Goal: Task Accomplishment & Management: Manage account settings

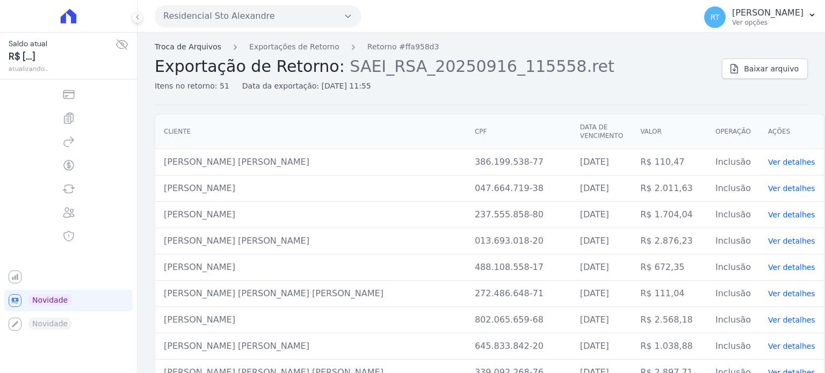
click at [199, 48] on link "Troca de Arquivos" at bounding box center [188, 46] width 67 height 11
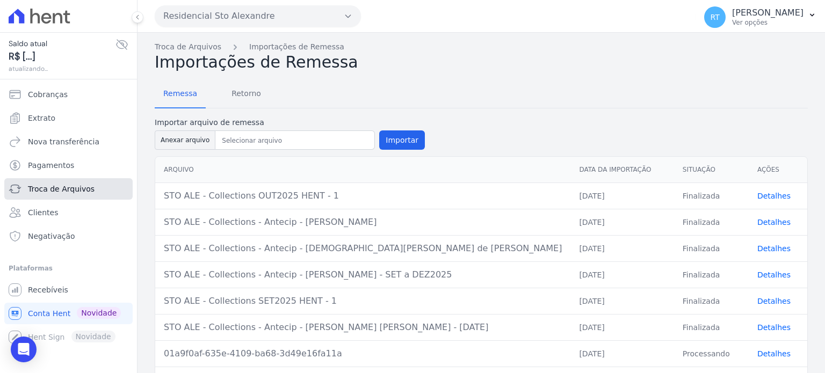
click at [59, 188] on span "Troca de Arquivos" at bounding box center [61, 189] width 67 height 11
click at [239, 92] on span "Retorno" at bounding box center [246, 93] width 42 height 21
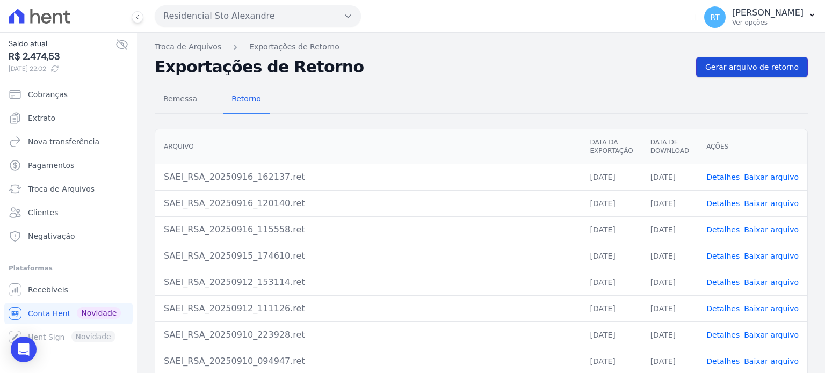
click at [757, 60] on link "Gerar arquivo de retorno" at bounding box center [752, 67] width 112 height 20
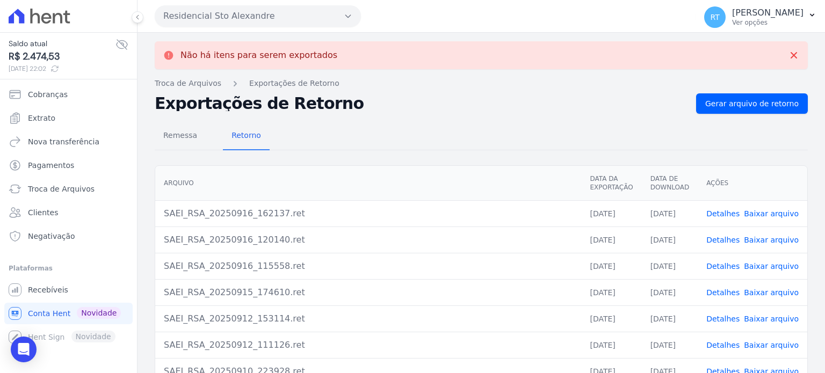
click at [724, 211] on link "Detalhes" at bounding box center [722, 213] width 33 height 9
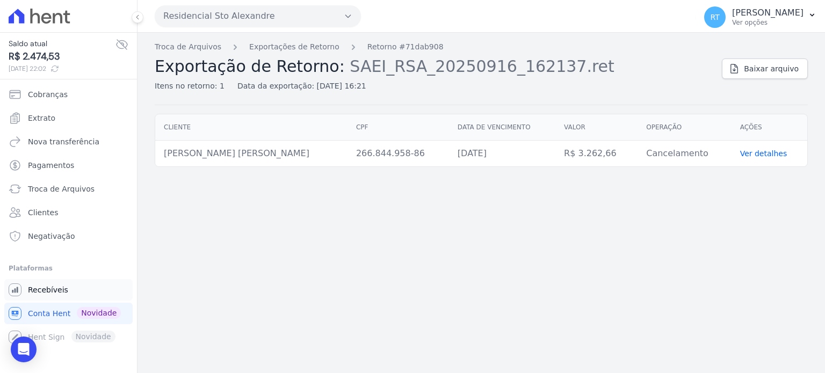
click at [55, 291] on span "Recebíveis" at bounding box center [48, 290] width 40 height 11
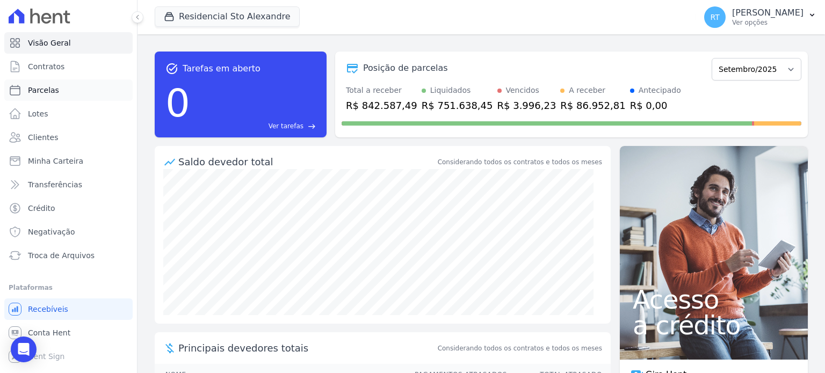
click at [49, 92] on span "Parcelas" at bounding box center [43, 90] width 31 height 11
select select
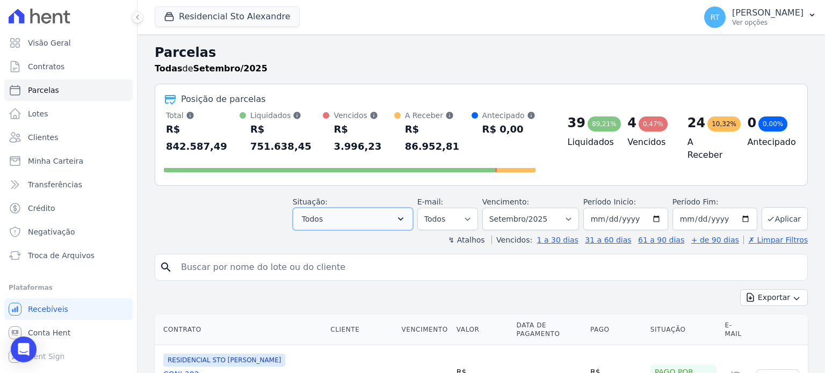
click at [406, 214] on icon "button" at bounding box center [400, 219] width 11 height 11
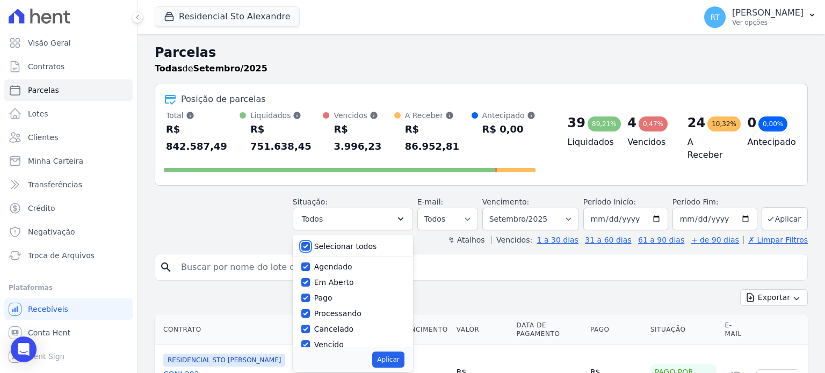
click at [310, 242] on input "Selecionar todos" at bounding box center [305, 246] width 9 height 9
checkbox input "false"
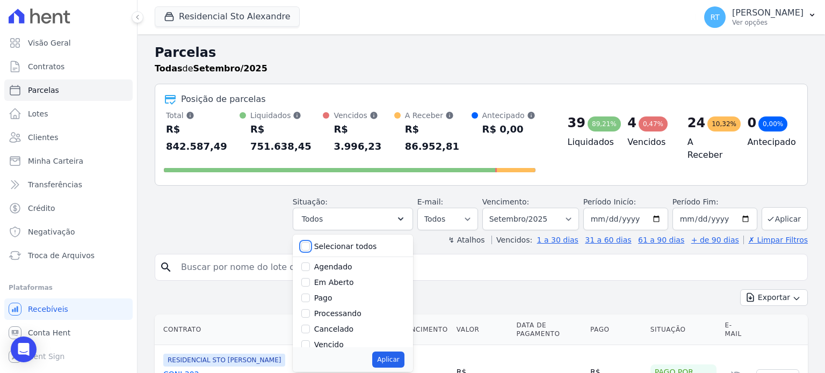
checkbox input "false"
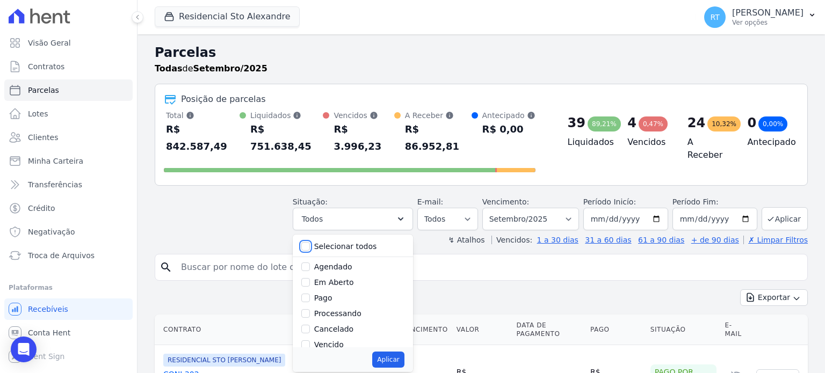
checkbox input "false"
click at [310, 340] on input "Vencido" at bounding box center [305, 344] width 9 height 9
checkbox input "true"
click at [397, 352] on button "Aplicar" at bounding box center [388, 360] width 32 height 16
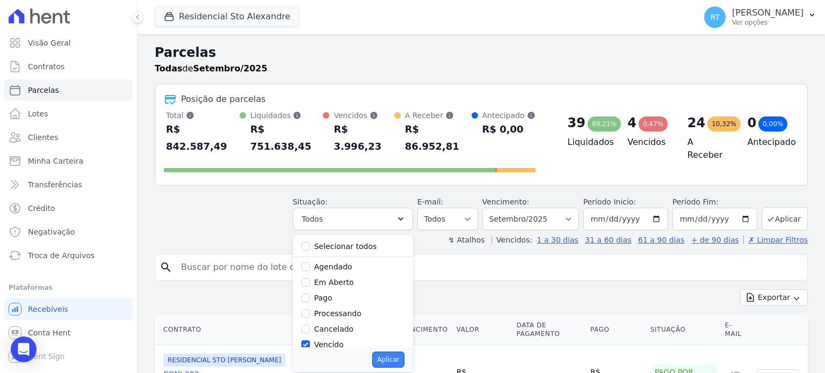
select select "overdue"
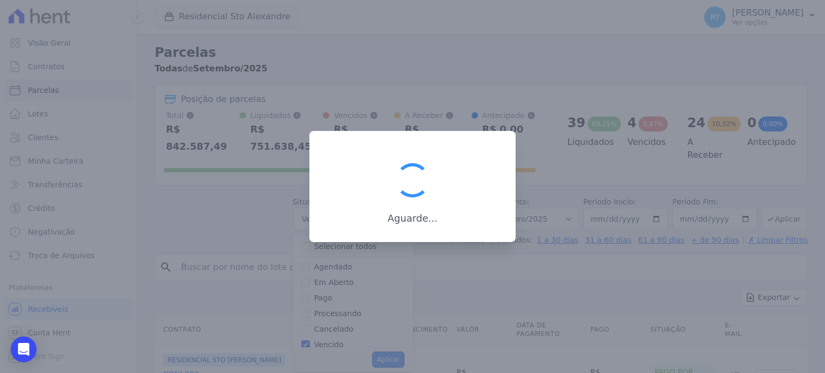
scroll to position [20, 0]
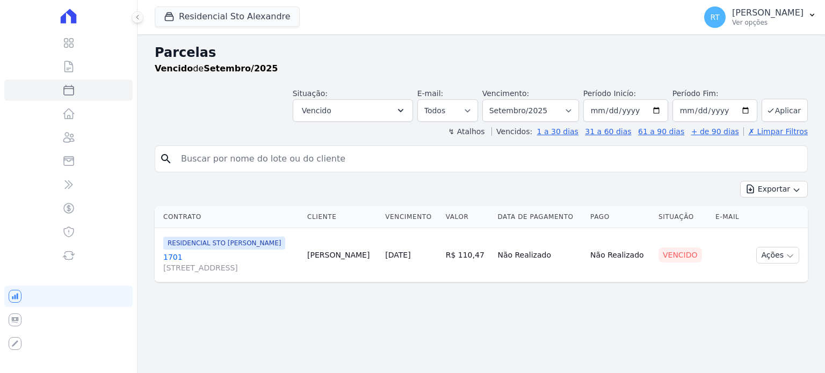
select select
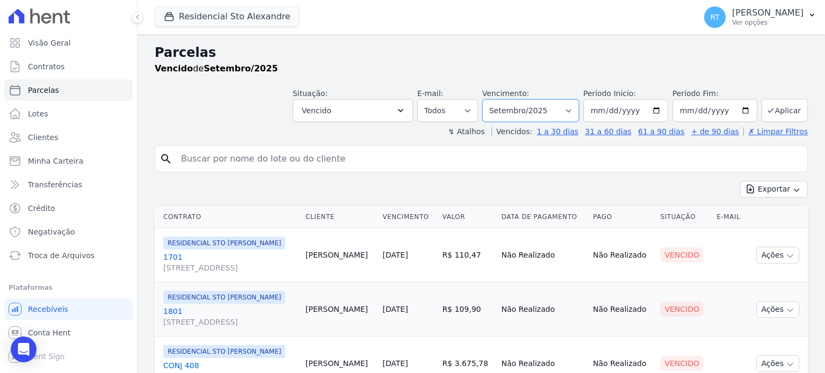
click at [572, 109] on select "Filtrar por período ──────── Todos os meses Março/2020 Abril/2020 Maio/2020 Jun…" at bounding box center [530, 110] width 97 height 23
select select "date_range_filter"
click at [491, 99] on select "Filtrar por período ──────── Todos os meses Março/2020 Abril/2020 Maio/2020 Jun…" at bounding box center [530, 110] width 97 height 23
click at [655, 108] on input "2025-09-01" at bounding box center [625, 110] width 85 height 23
type input "2025-04-01"
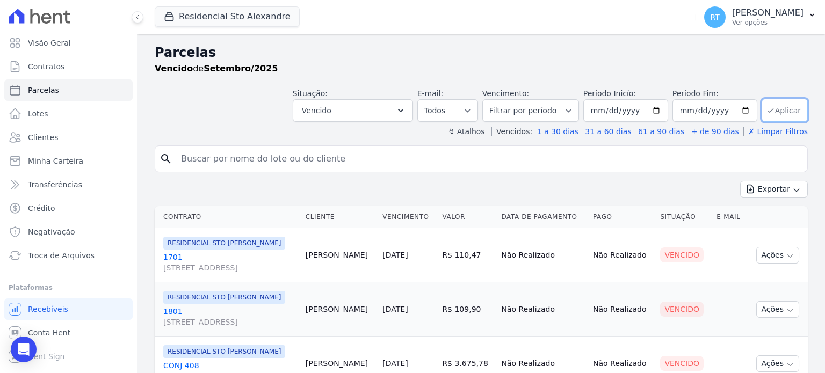
click at [774, 108] on button "Aplicar" at bounding box center [784, 110] width 46 height 23
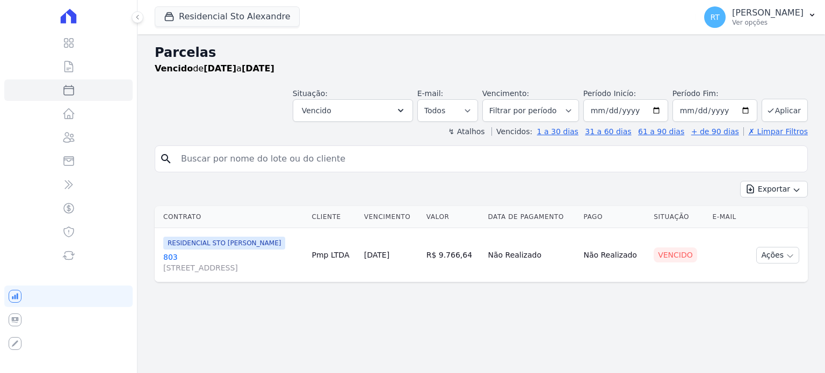
select select
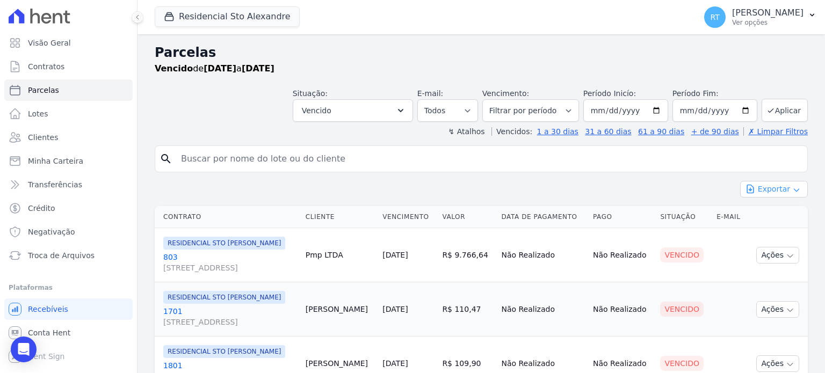
click at [764, 187] on button "Exportar" at bounding box center [774, 189] width 68 height 17
click at [772, 214] on span "Exportar PDF" at bounding box center [773, 214] width 56 height 11
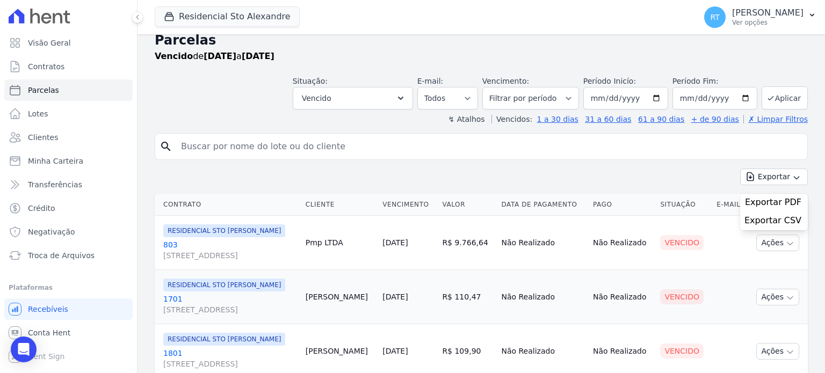
scroll to position [5, 0]
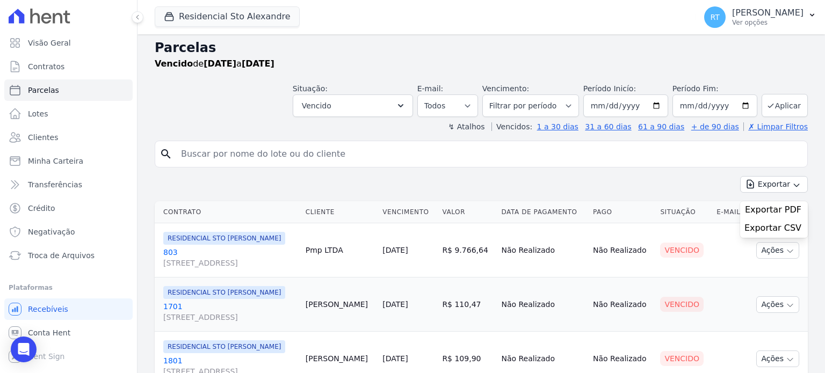
click at [340, 135] on div "Parcelas Vencido de 01/04/2025 a 30/09/2025 Situação: Agendado Em Aberto Pago P…" at bounding box center [480, 279] width 687 height 498
click at [67, 254] on span "Troca de Arquivos" at bounding box center [61, 255] width 67 height 11
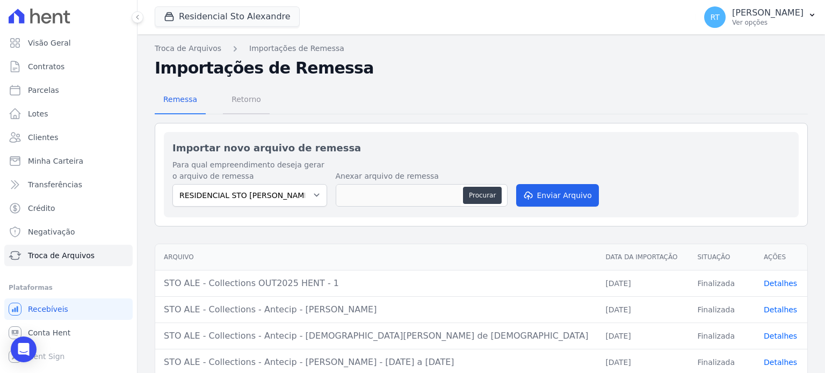
click at [237, 103] on span "Retorno" at bounding box center [246, 99] width 42 height 21
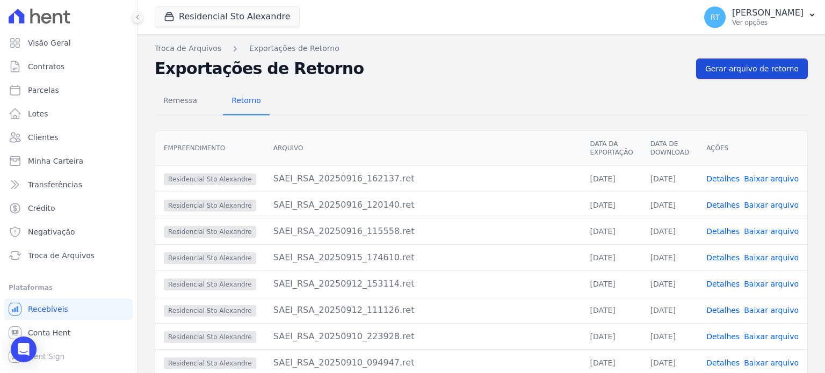
click at [760, 68] on span "Gerar arquivo de retorno" at bounding box center [751, 68] width 93 height 11
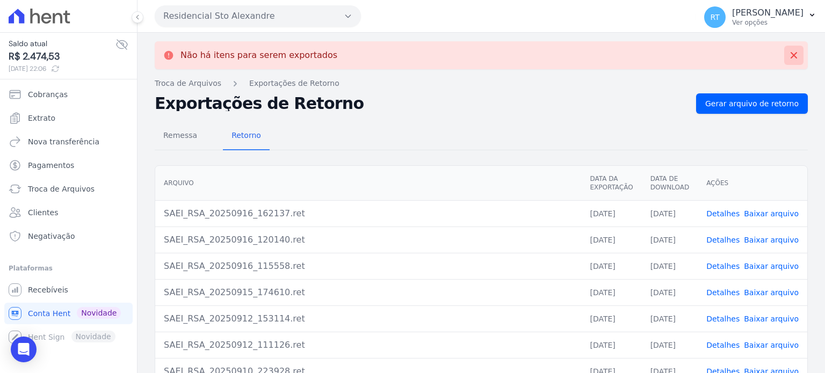
click at [790, 57] on icon at bounding box center [793, 55] width 6 height 6
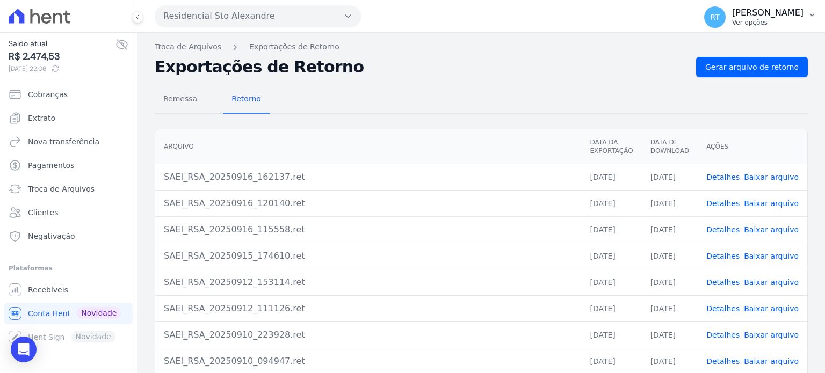
click at [764, 18] on p "[PERSON_NAME]" at bounding box center [767, 13] width 71 height 11
click at [717, 46] on link "Logout" at bounding box center [755, 46] width 137 height 19
